Goal: Task Accomplishment & Management: Complete application form

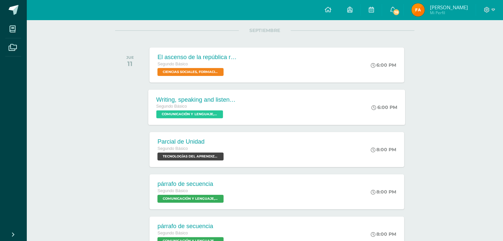
scroll to position [93, 0]
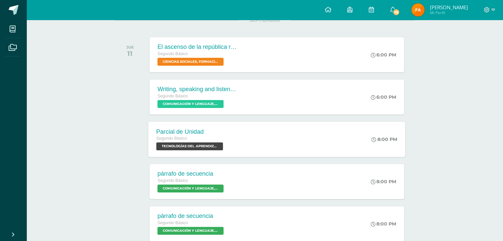
click at [206, 146] on span "TECNOLOGÍAS DEL APRENDIZAJE Y LA COMUNICACIÓN 'Sección C'" at bounding box center [189, 147] width 67 height 8
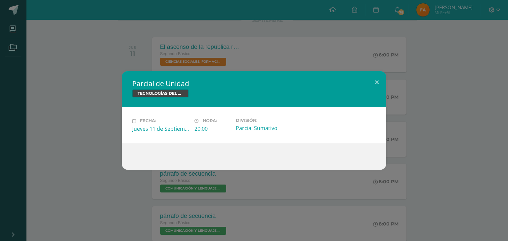
click at [297, 136] on div "Fecha: Jueves 11 de Septiembre Hora: 20:00 División: Parcial Sumativo" at bounding box center [254, 124] width 265 height 35
click at [377, 80] on button at bounding box center [376, 82] width 19 height 22
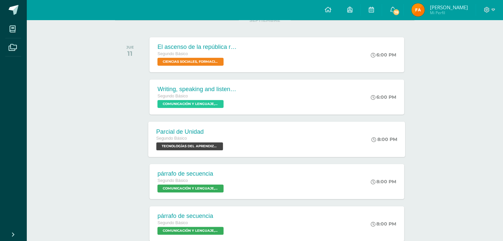
click at [205, 145] on span "TECNOLOGÍAS DEL APRENDIZAJE Y LA COMUNICACIÓN 'Sección C'" at bounding box center [189, 147] width 67 height 8
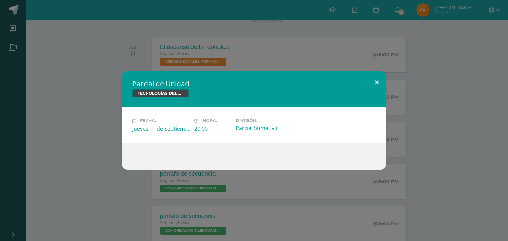
click at [376, 81] on button at bounding box center [376, 82] width 19 height 22
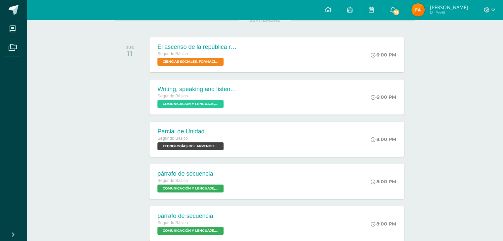
scroll to position [0, 0]
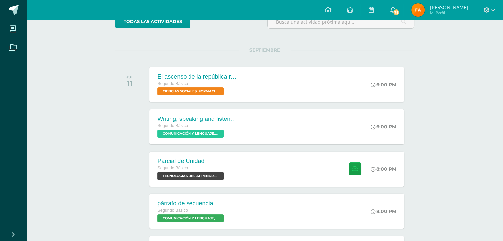
scroll to position [66, 0]
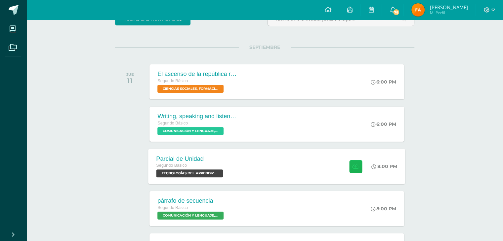
click at [356, 162] on button at bounding box center [355, 166] width 13 height 13
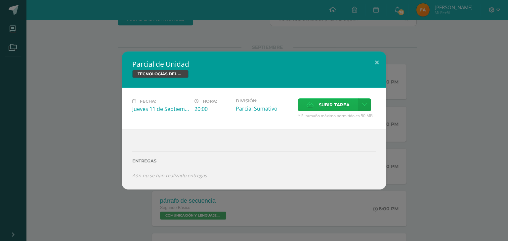
click at [325, 104] on span "Subir tarea" at bounding box center [334, 105] width 31 height 12
click at [0, 0] on input "Subir tarea" at bounding box center [0, 0] width 0 height 0
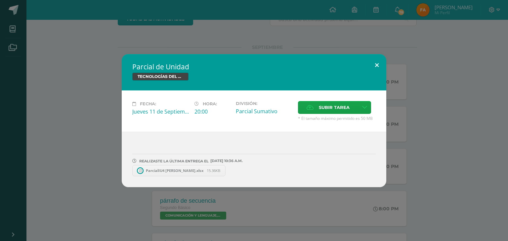
click at [378, 66] on button at bounding box center [376, 65] width 19 height 22
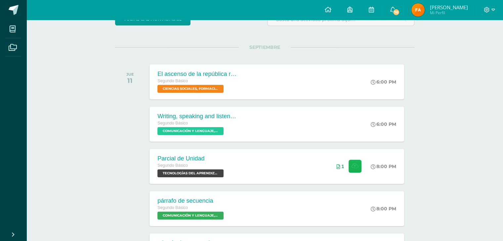
scroll to position [0, 0]
